Goal: Information Seeking & Learning: Check status

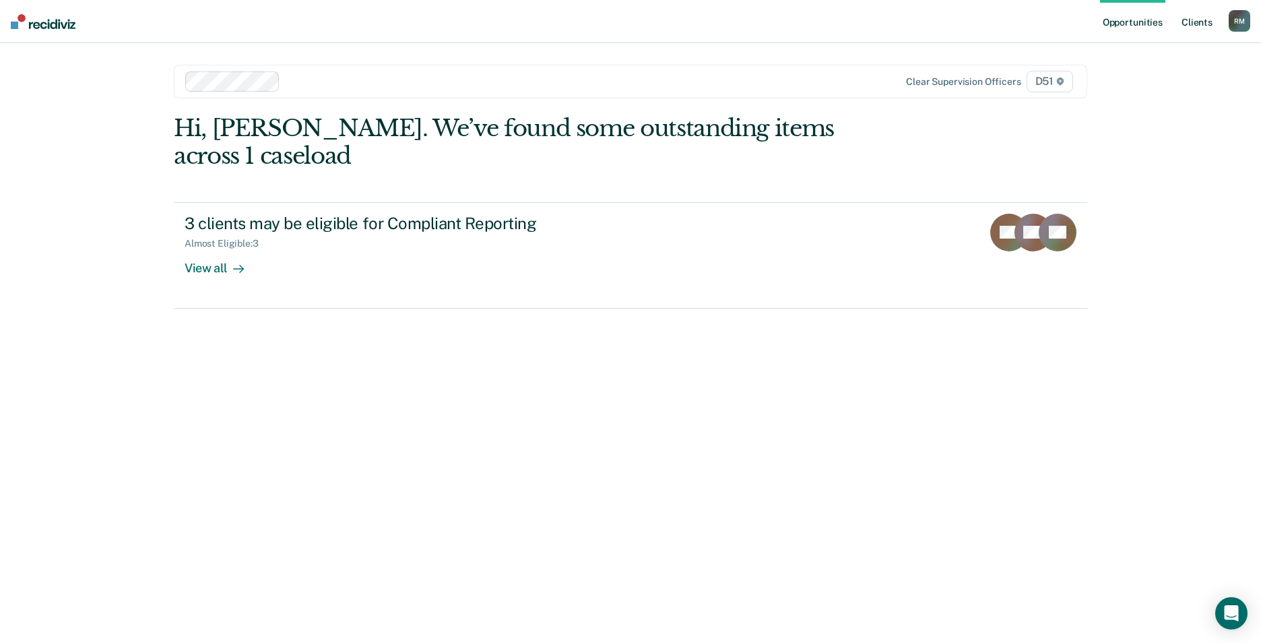
click at [1194, 16] on link "Client s" at bounding box center [1197, 21] width 36 height 43
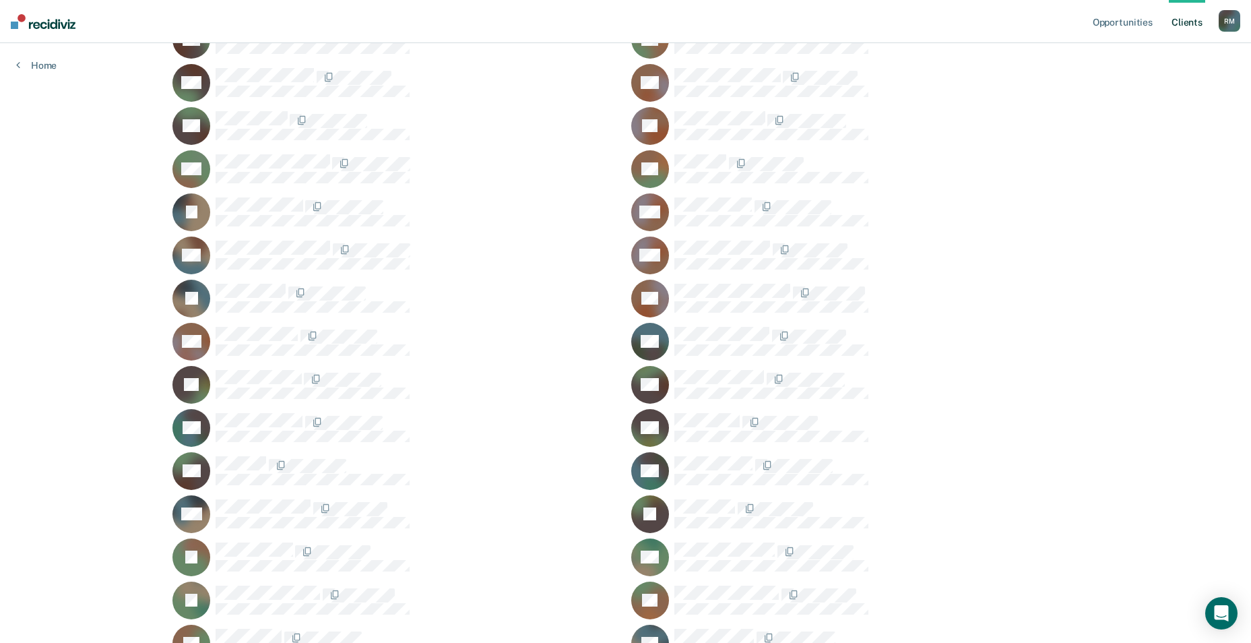
scroll to position [270, 0]
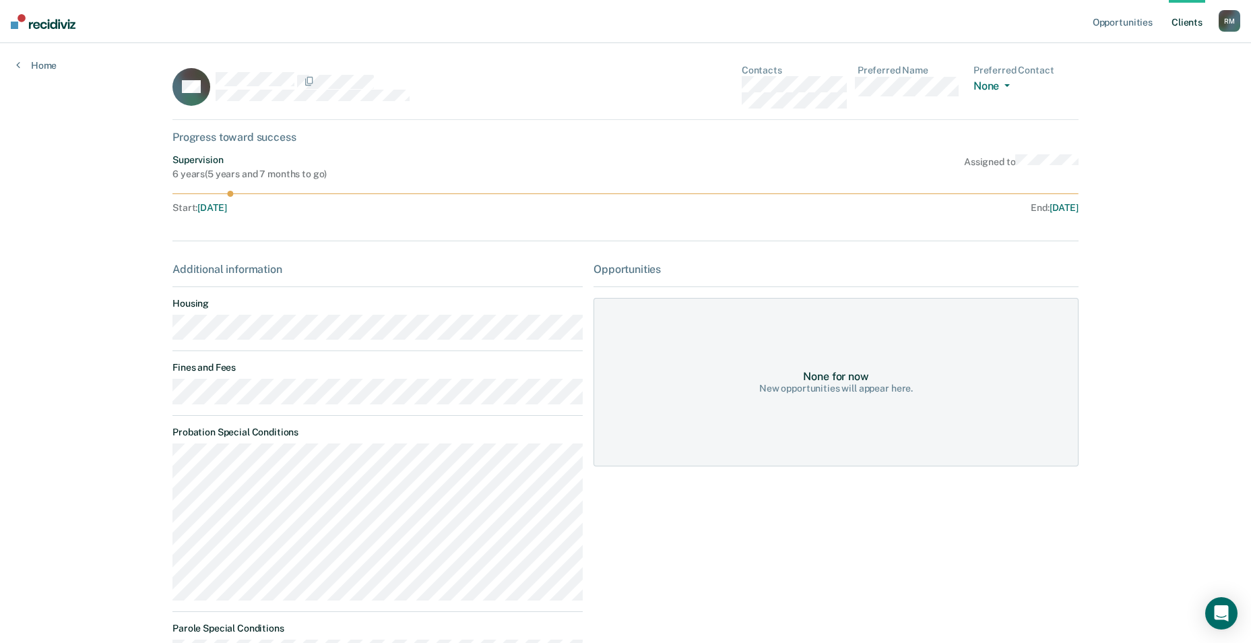
click at [1193, 20] on link "Client s" at bounding box center [1187, 21] width 36 height 43
click at [1185, 20] on link "Client s" at bounding box center [1187, 21] width 36 height 43
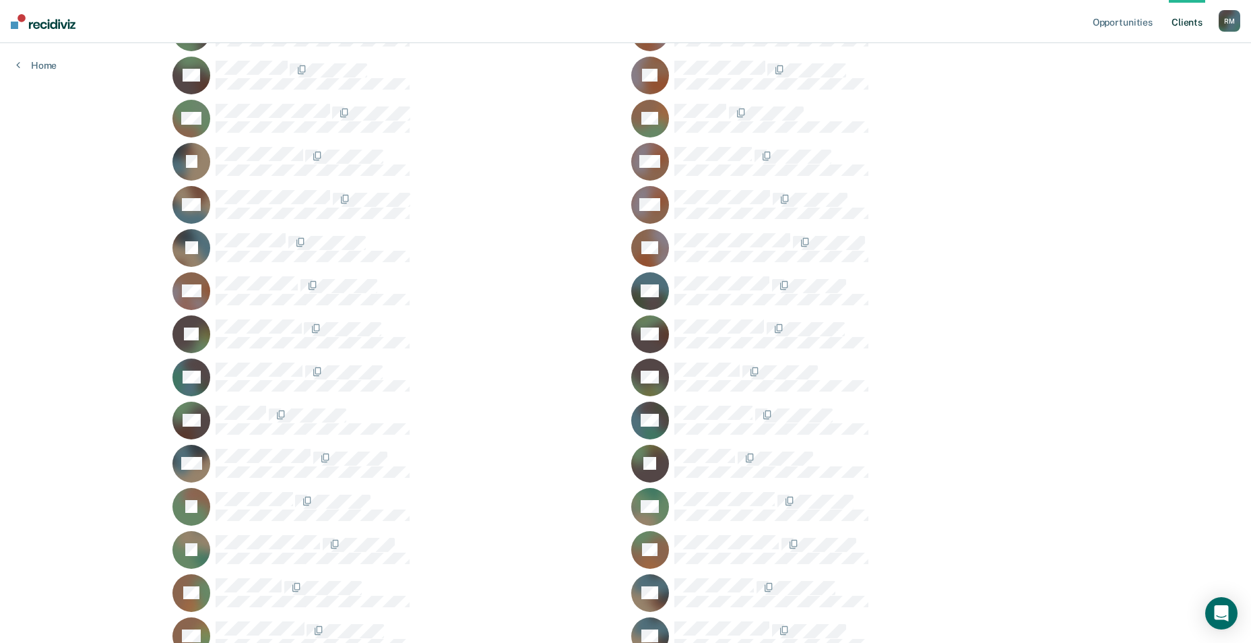
scroll to position [270, 0]
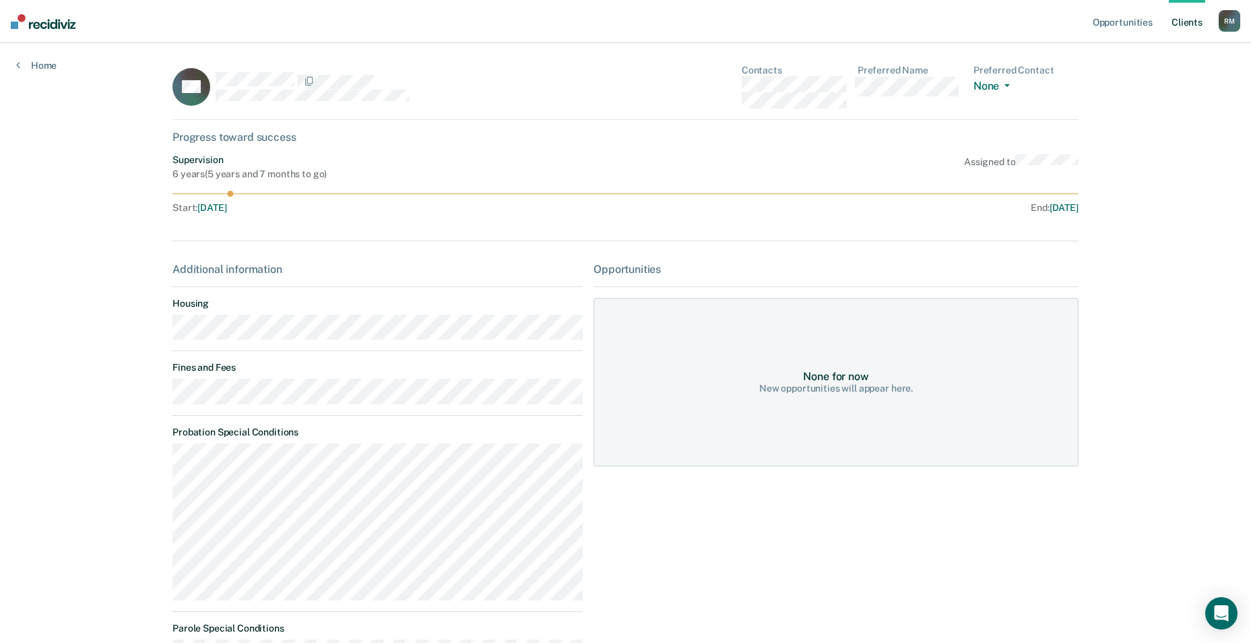
click at [1179, 19] on link "Client s" at bounding box center [1187, 21] width 36 height 43
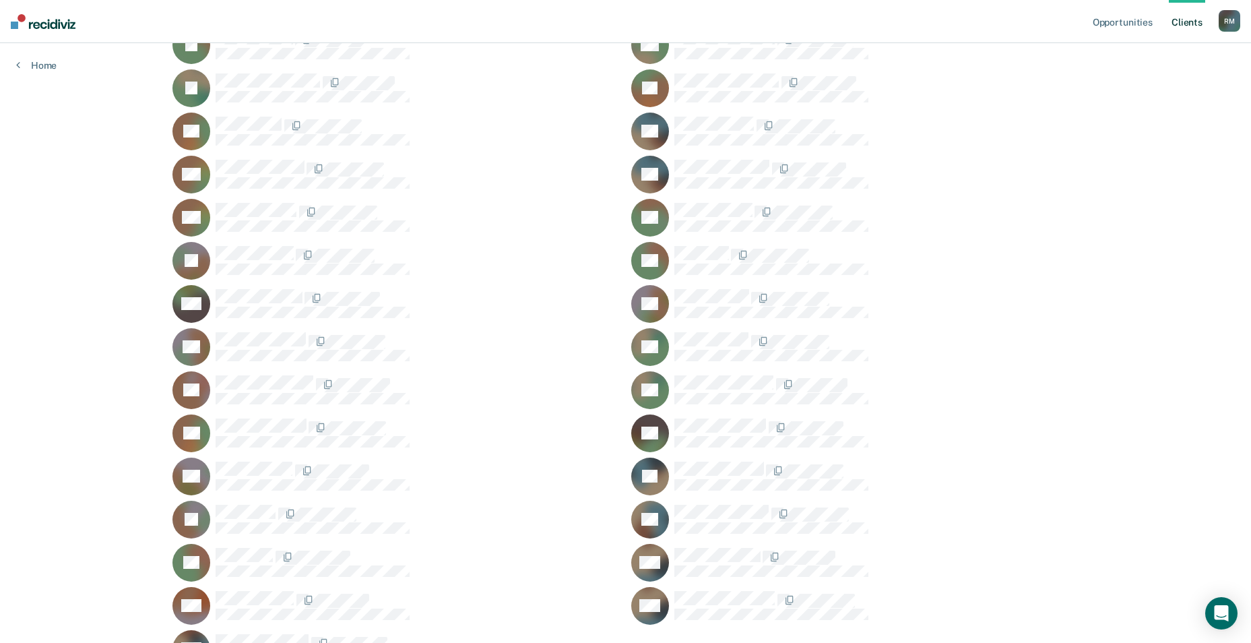
scroll to position [706, 0]
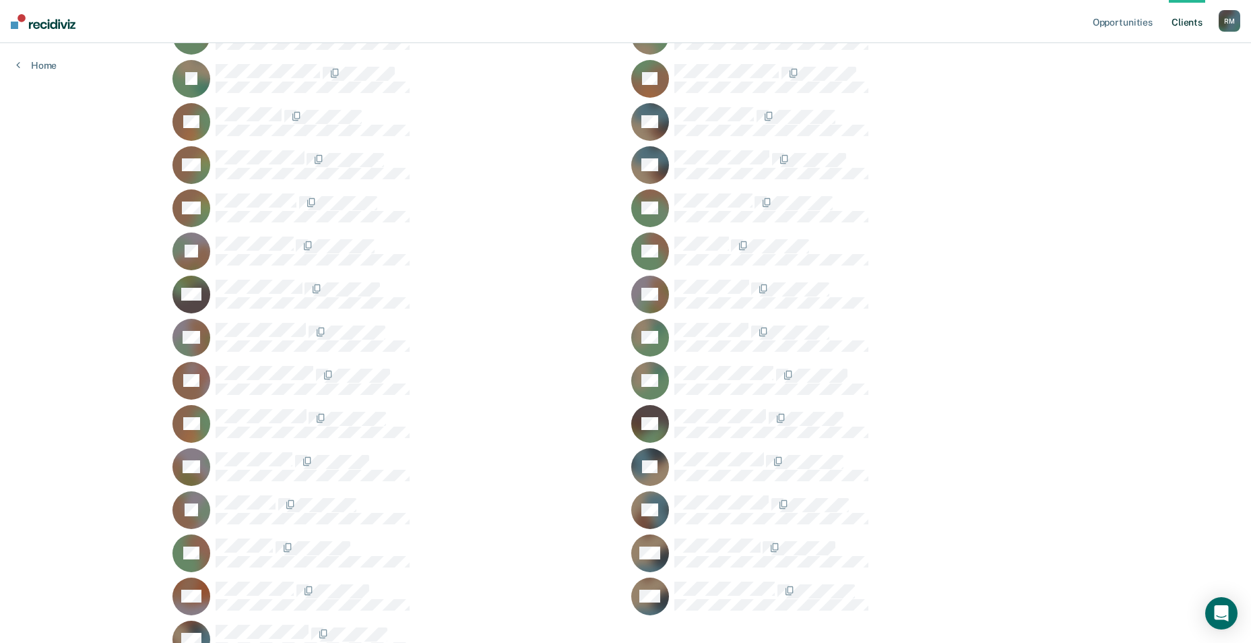
click at [259, 451] on div "KS" at bounding box center [396, 467] width 447 height 38
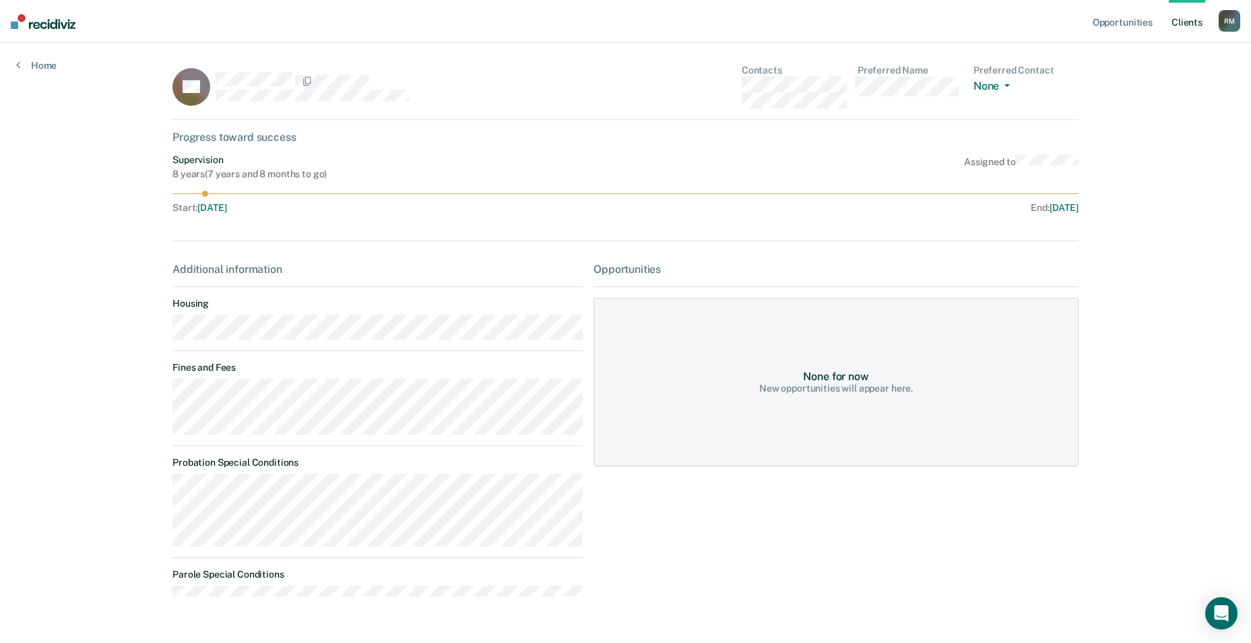
click at [1189, 19] on link "Client s" at bounding box center [1187, 21] width 36 height 43
